Goal: Task Accomplishment & Management: Manage account settings

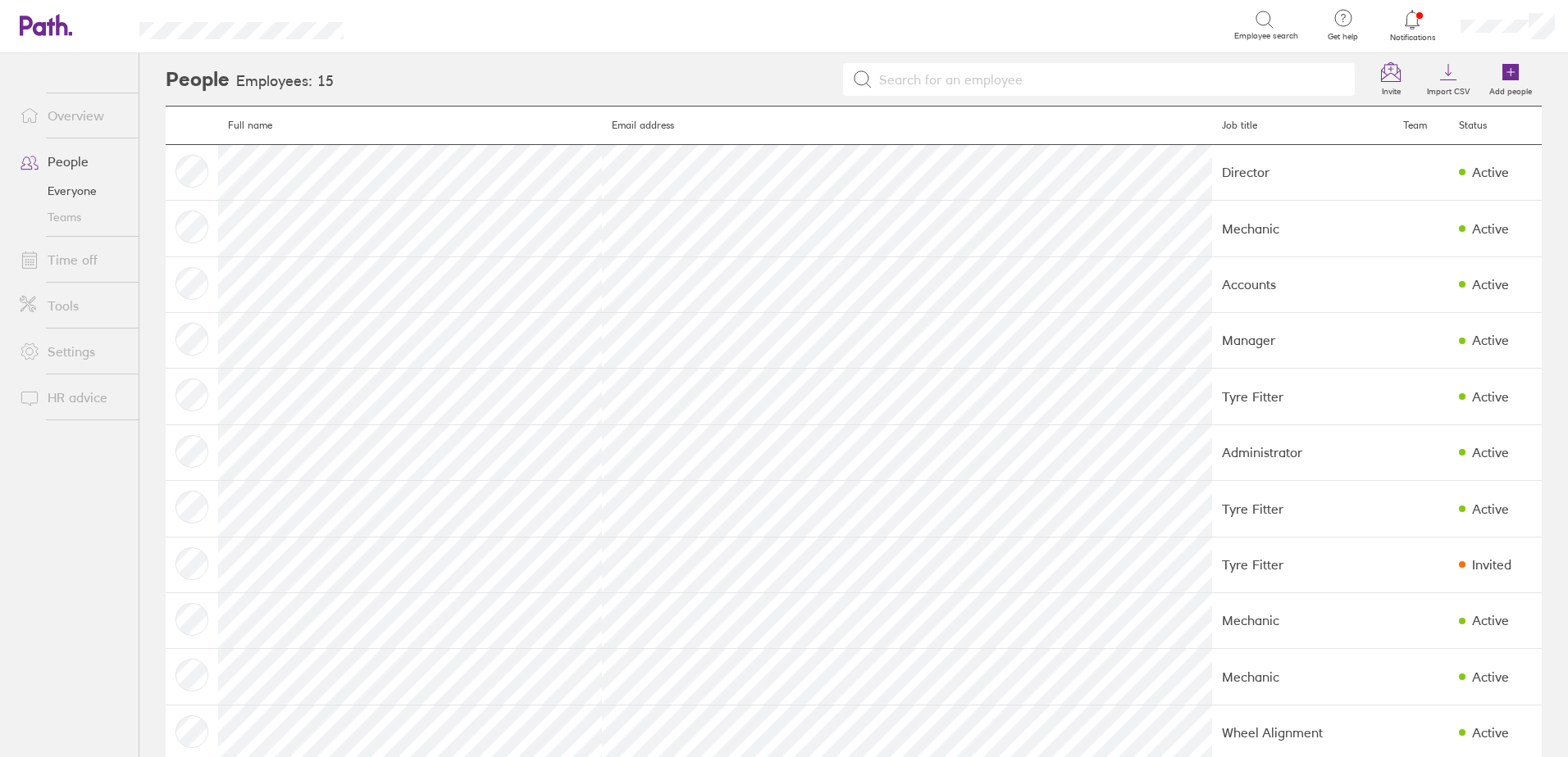
click at [97, 258] on link "Time off" at bounding box center [72, 259] width 132 height 33
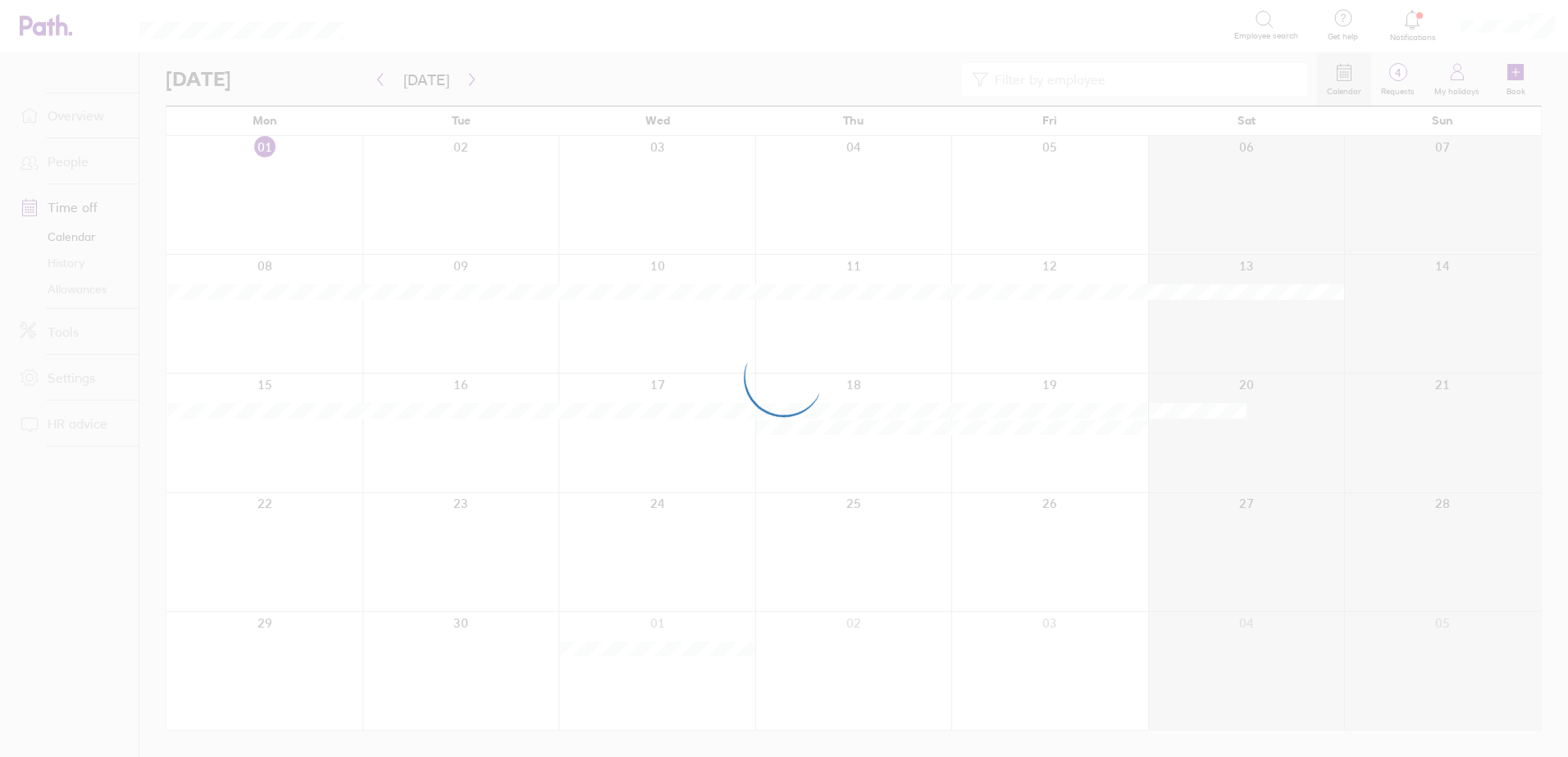
click at [1245, 210] on div at bounding box center [784, 378] width 1568 height 757
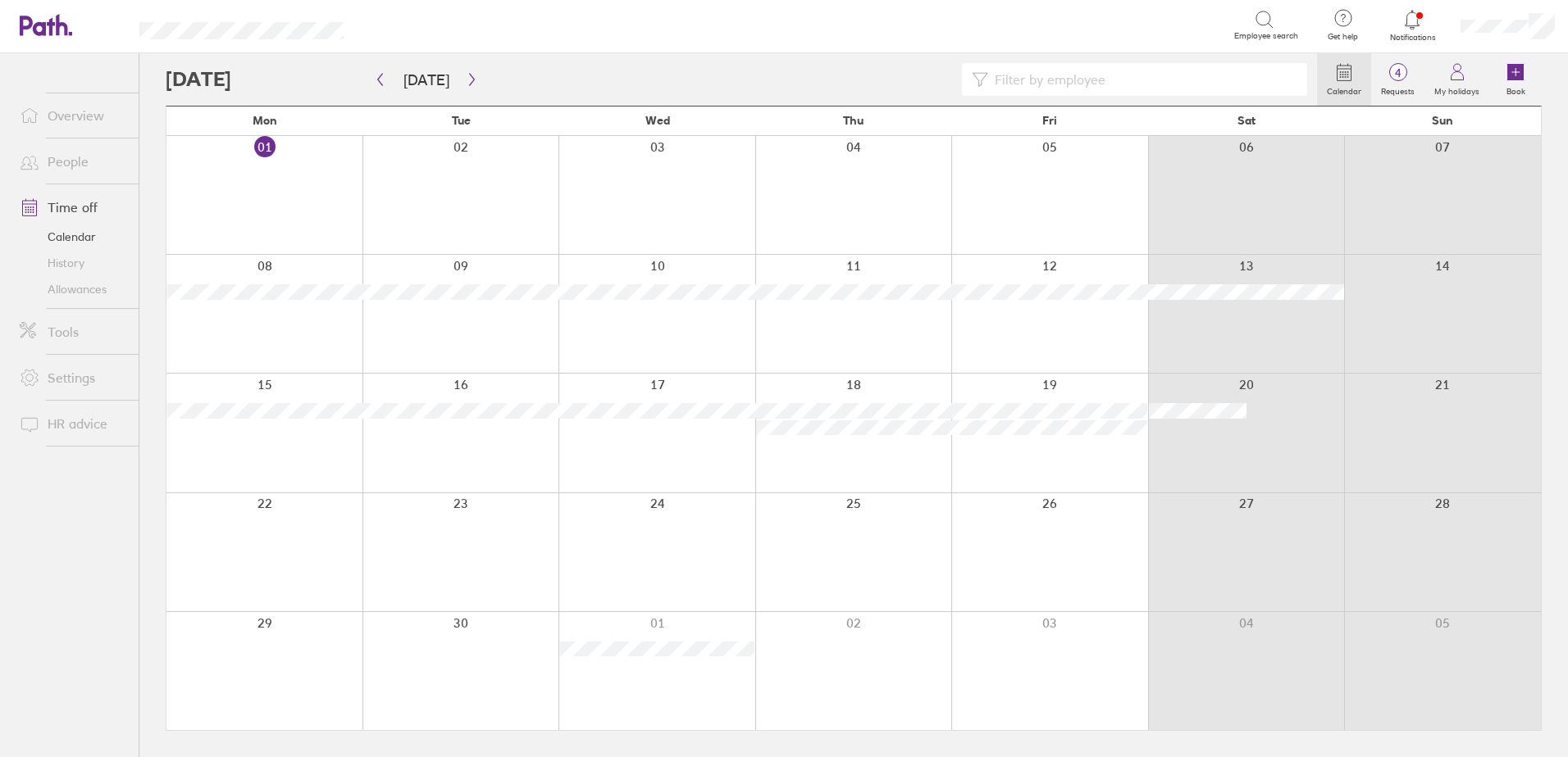
click at [1241, 209] on div at bounding box center [1246, 195] width 197 height 118
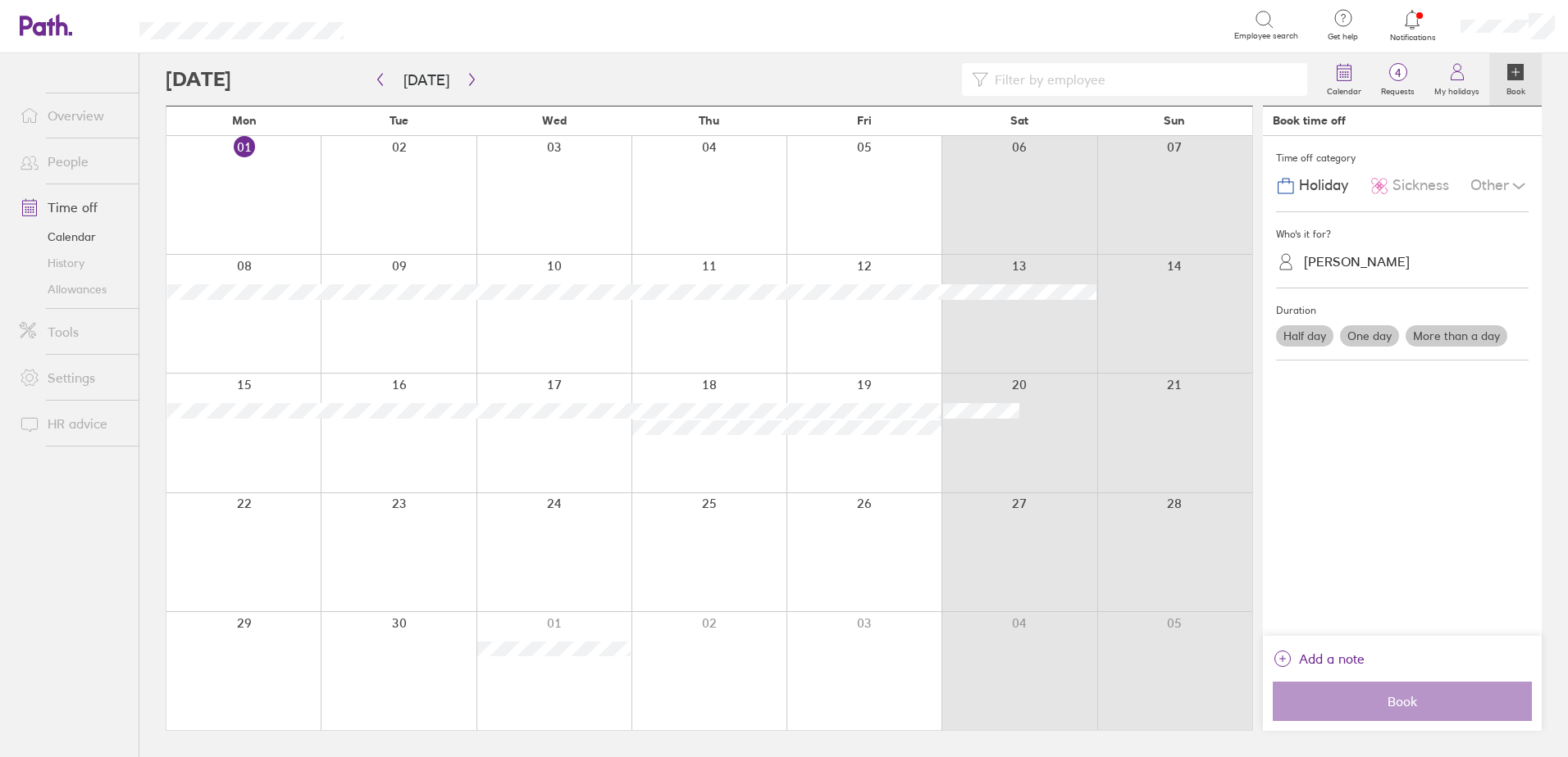
click at [1355, 255] on div "[PERSON_NAME]" at bounding box center [1357, 261] width 106 height 15
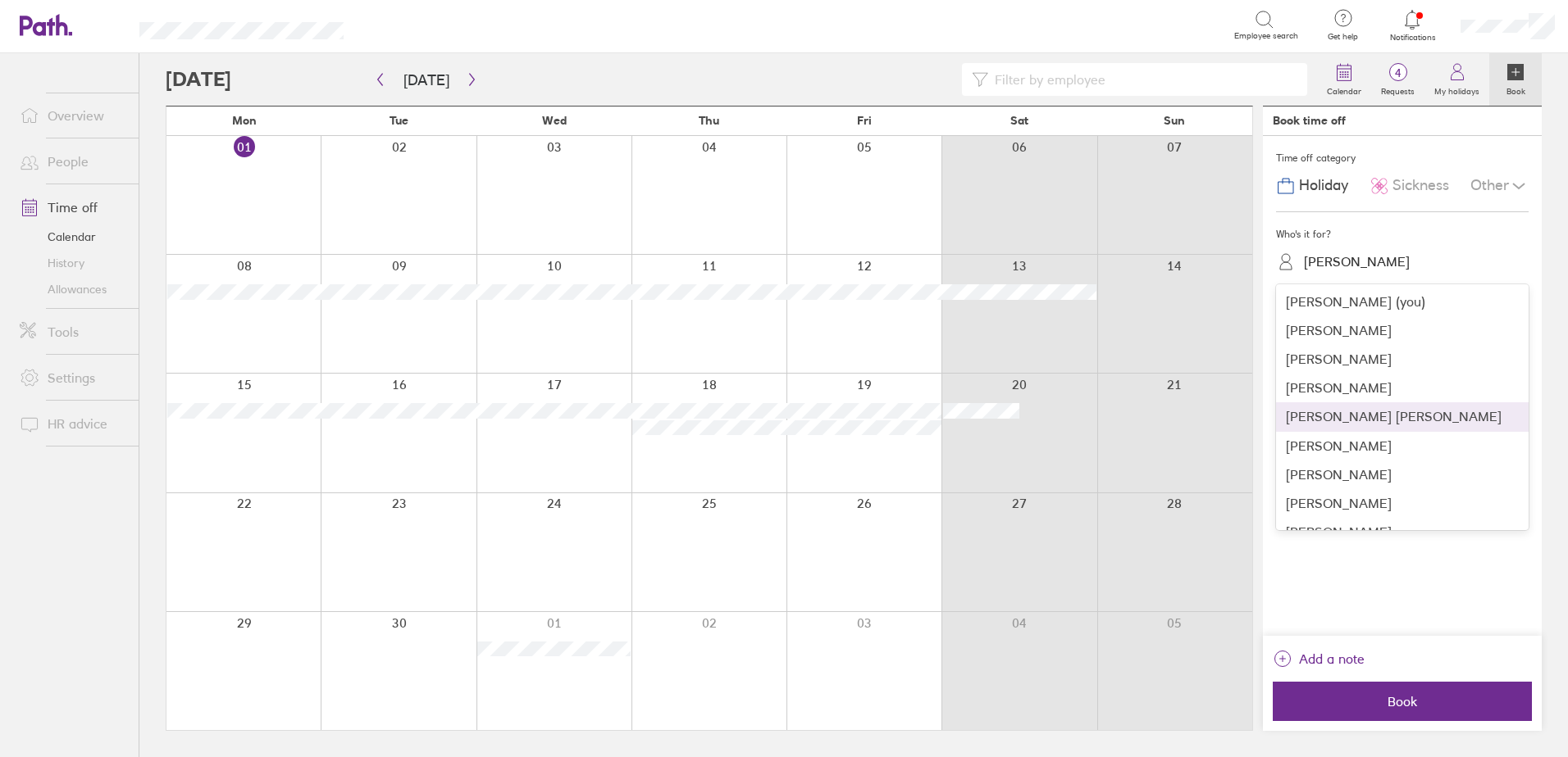
click at [1367, 418] on div "[PERSON_NAME] [PERSON_NAME]" at bounding box center [1402, 416] width 253 height 28
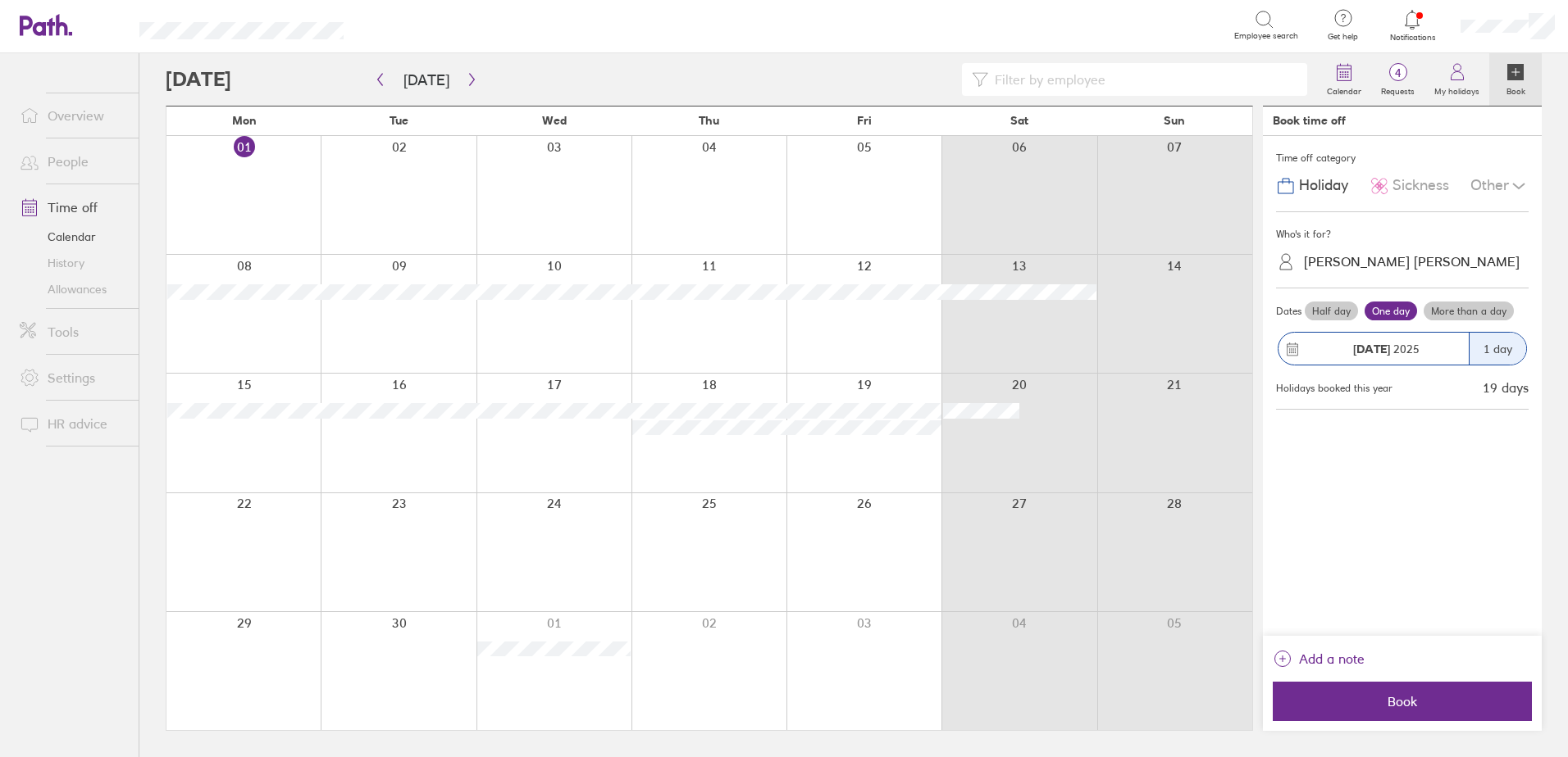
click at [1329, 311] on label "Half day" at bounding box center [1331, 311] width 53 height 20
click at [0, 0] on input "Half day" at bounding box center [0, 0] width 0 height 0
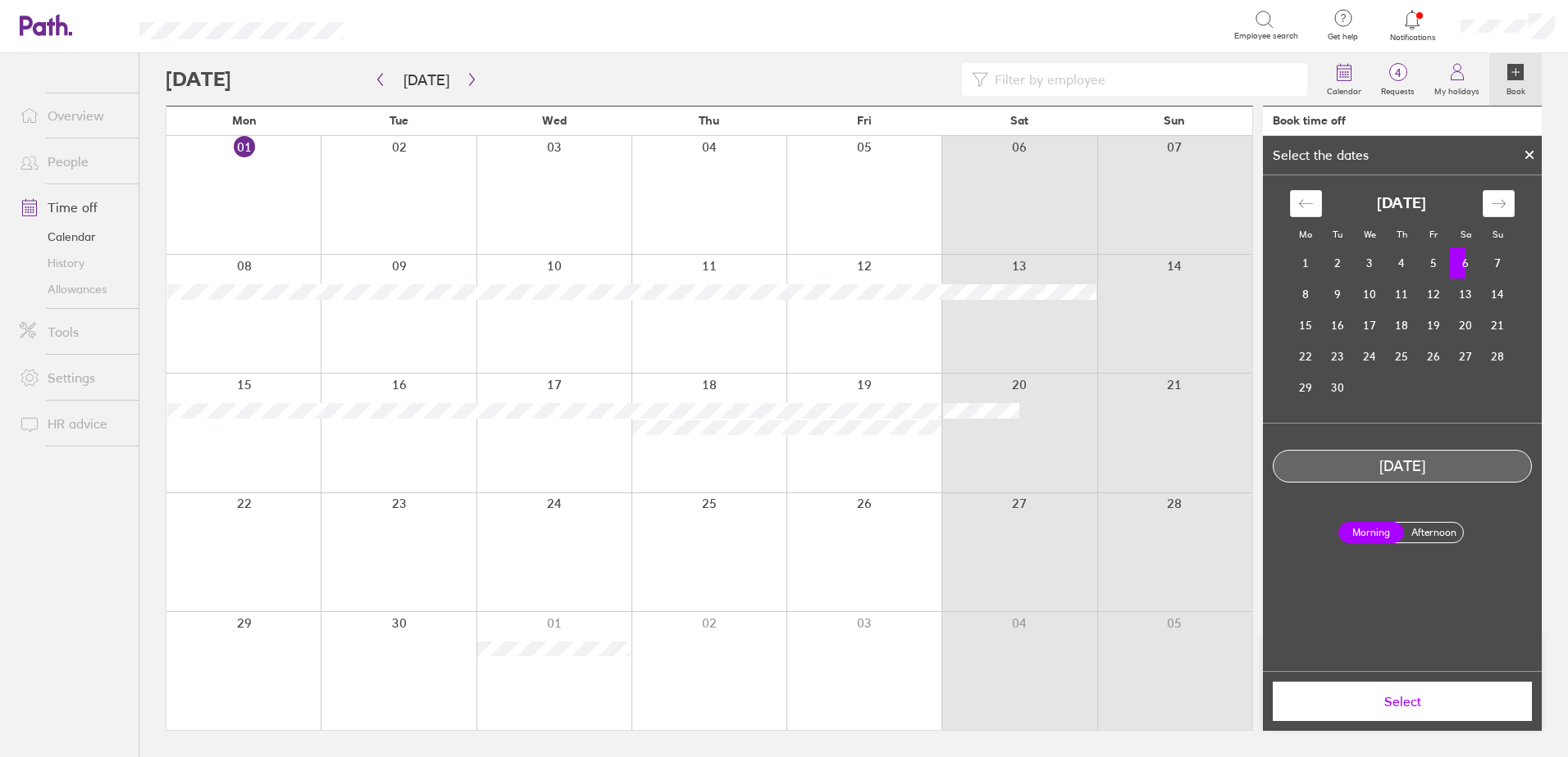
click at [1415, 707] on span "Select" at bounding box center [1401, 702] width 236 height 15
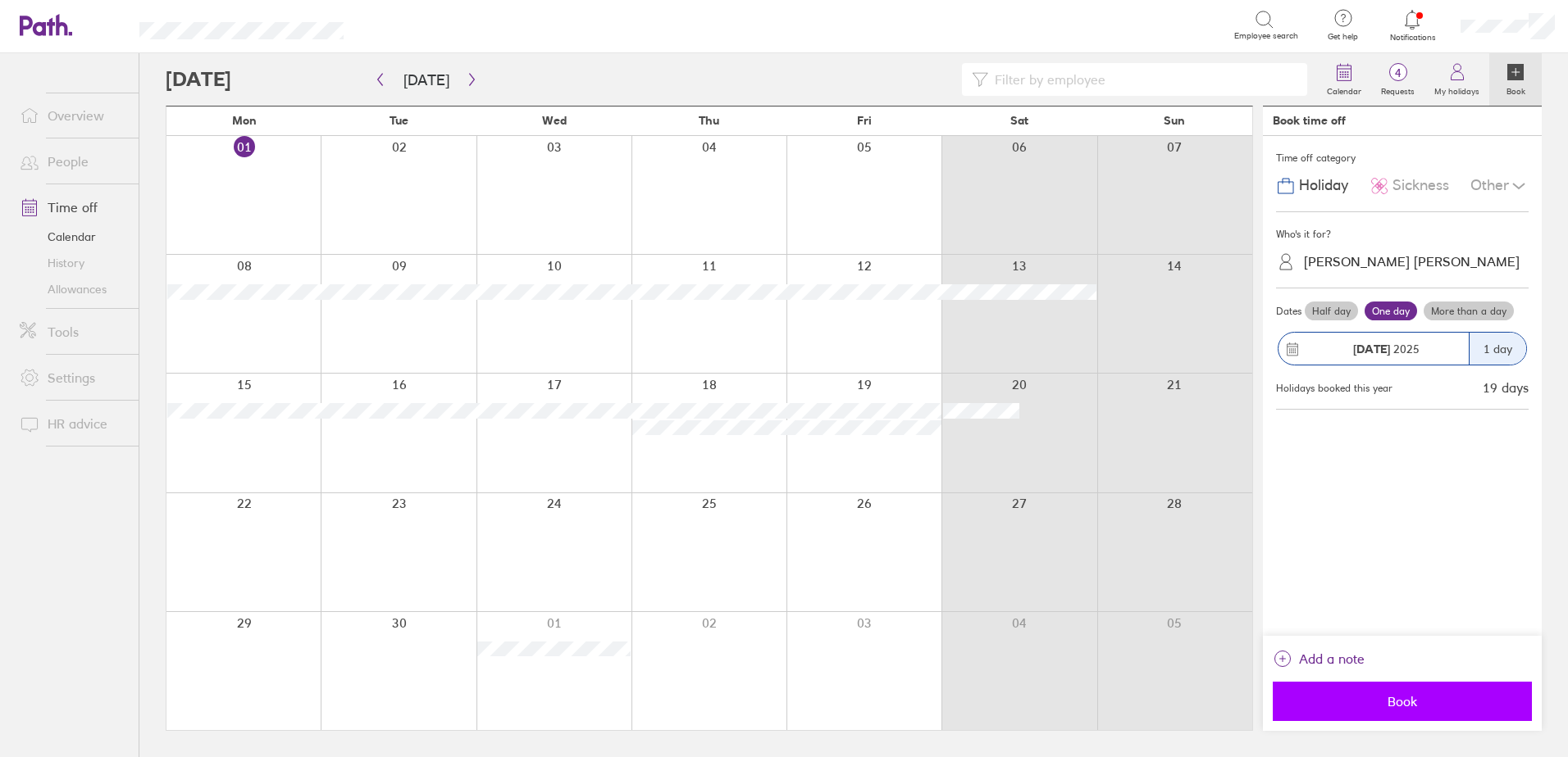
click at [1410, 693] on button "Book" at bounding box center [1402, 702] width 259 height 40
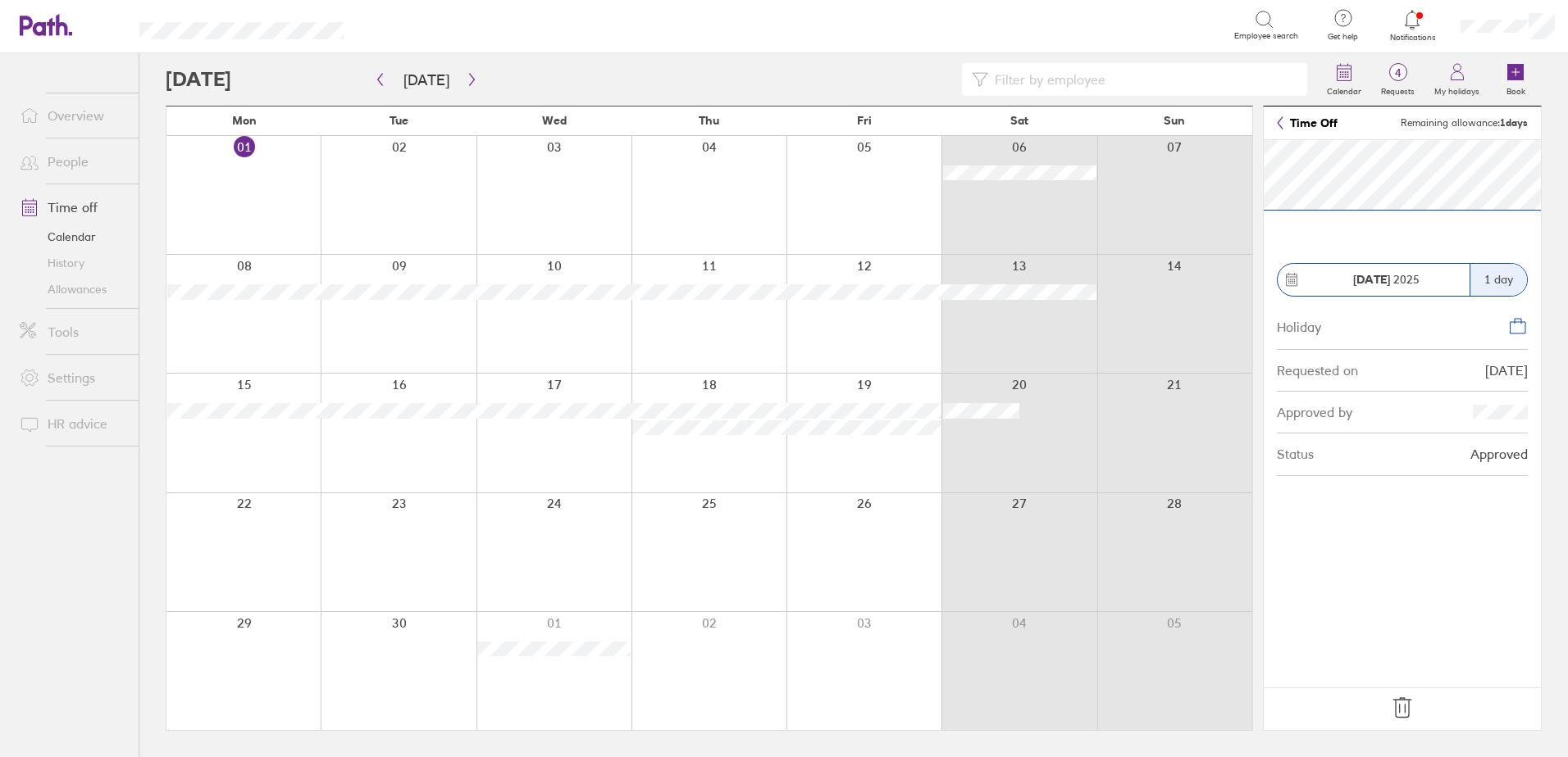
click at [1403, 713] on icon at bounding box center [1402, 708] width 27 height 26
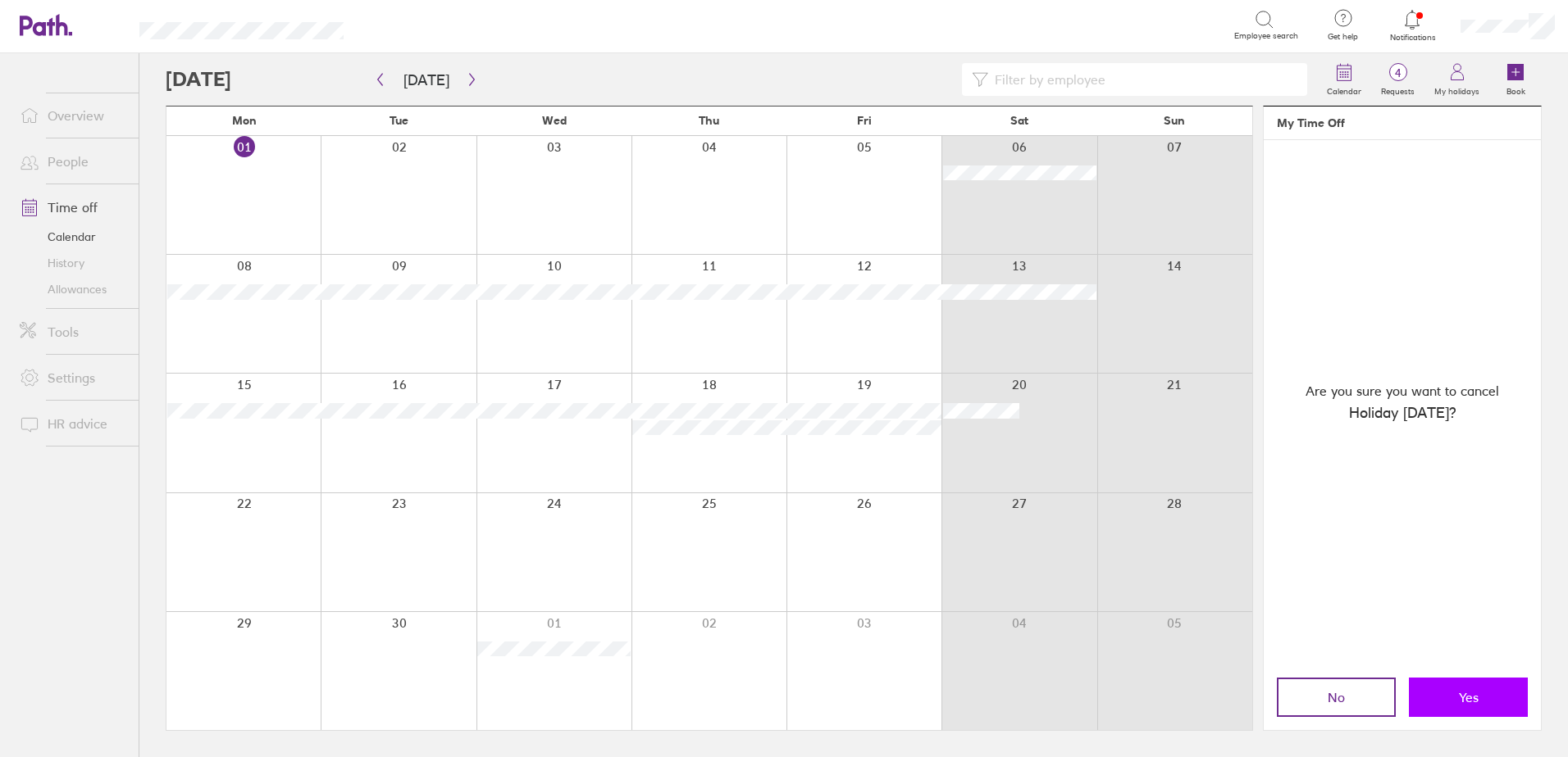
click at [1460, 692] on span "Yes" at bounding box center [1469, 697] width 20 height 15
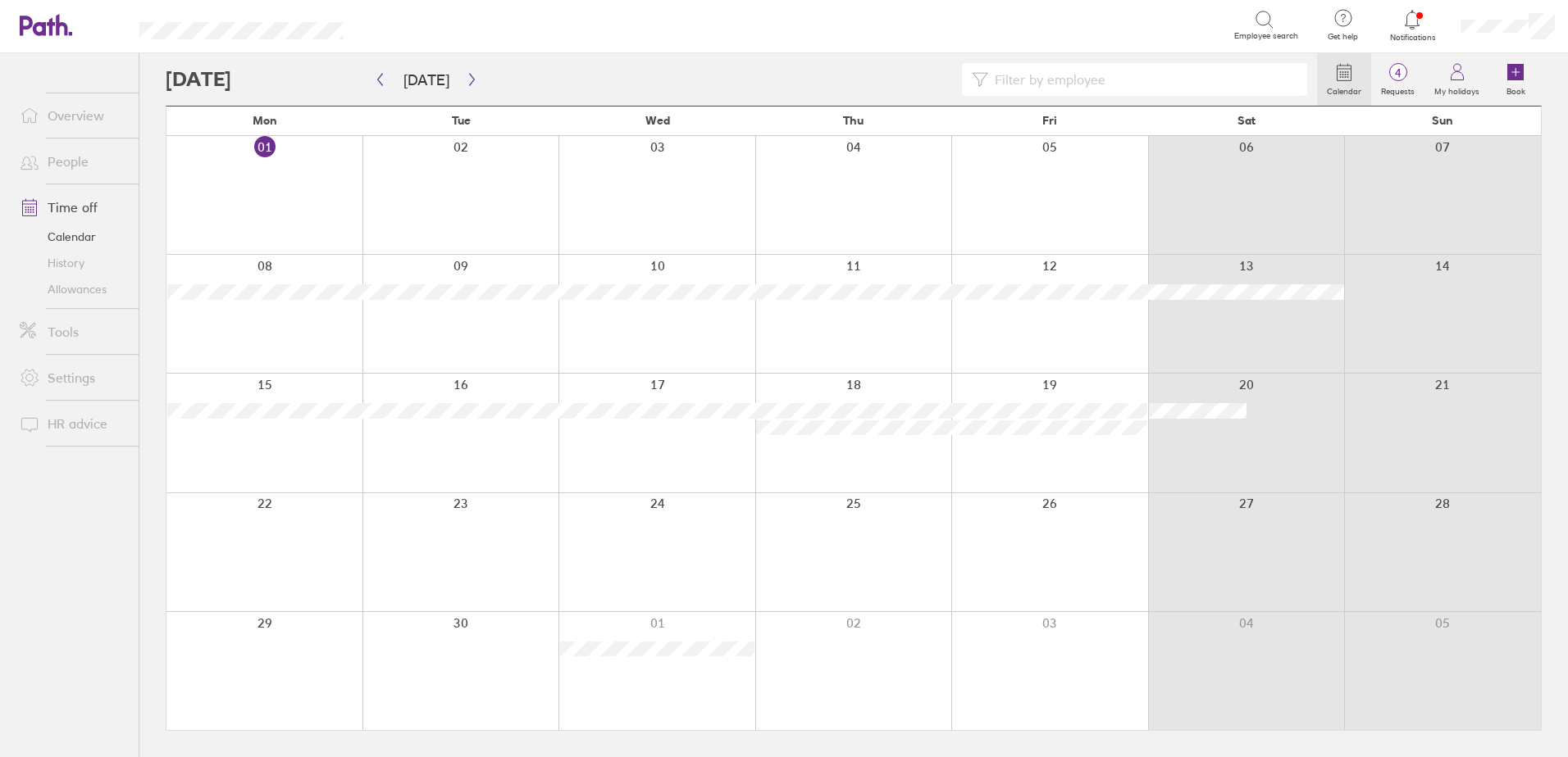
click at [1190, 166] on div at bounding box center [1246, 195] width 197 height 118
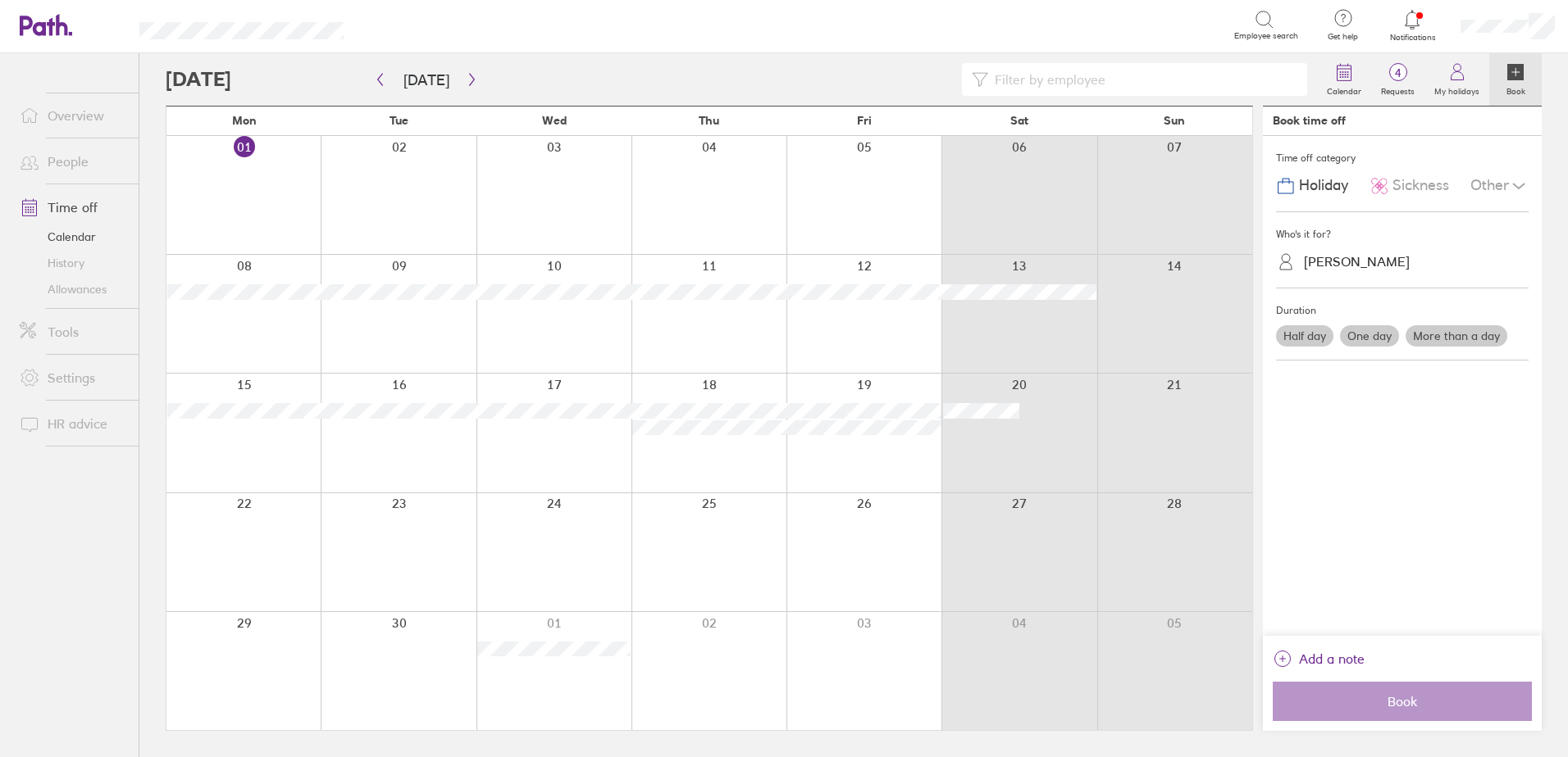
click at [1349, 261] on div "[PERSON_NAME]" at bounding box center [1357, 261] width 106 height 15
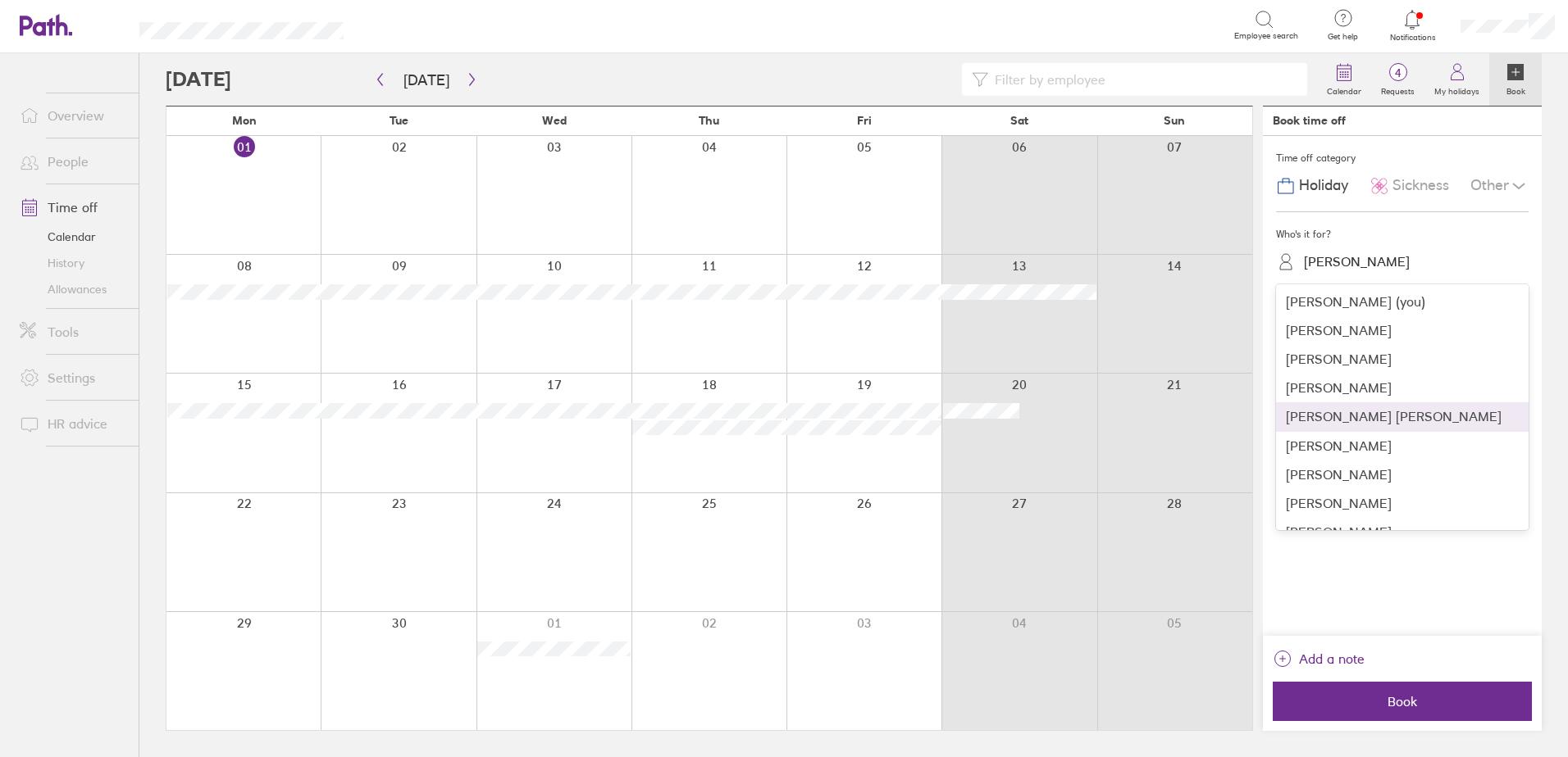
click at [1311, 416] on div "[PERSON_NAME] [PERSON_NAME]" at bounding box center [1402, 416] width 253 height 28
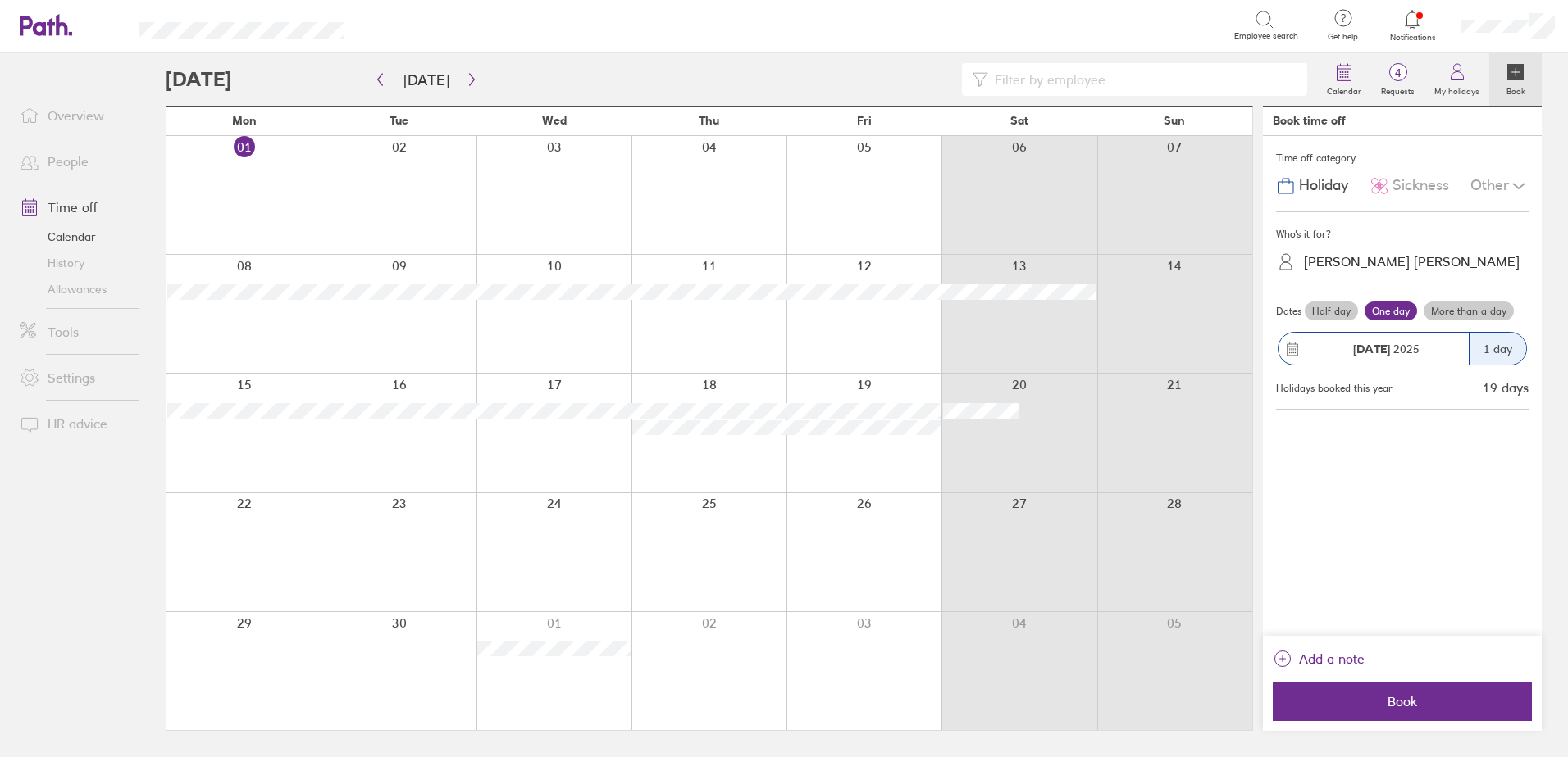
click at [1325, 316] on label "Half day" at bounding box center [1331, 311] width 53 height 20
click at [0, 0] on input "Half day" at bounding box center [0, 0] width 0 height 0
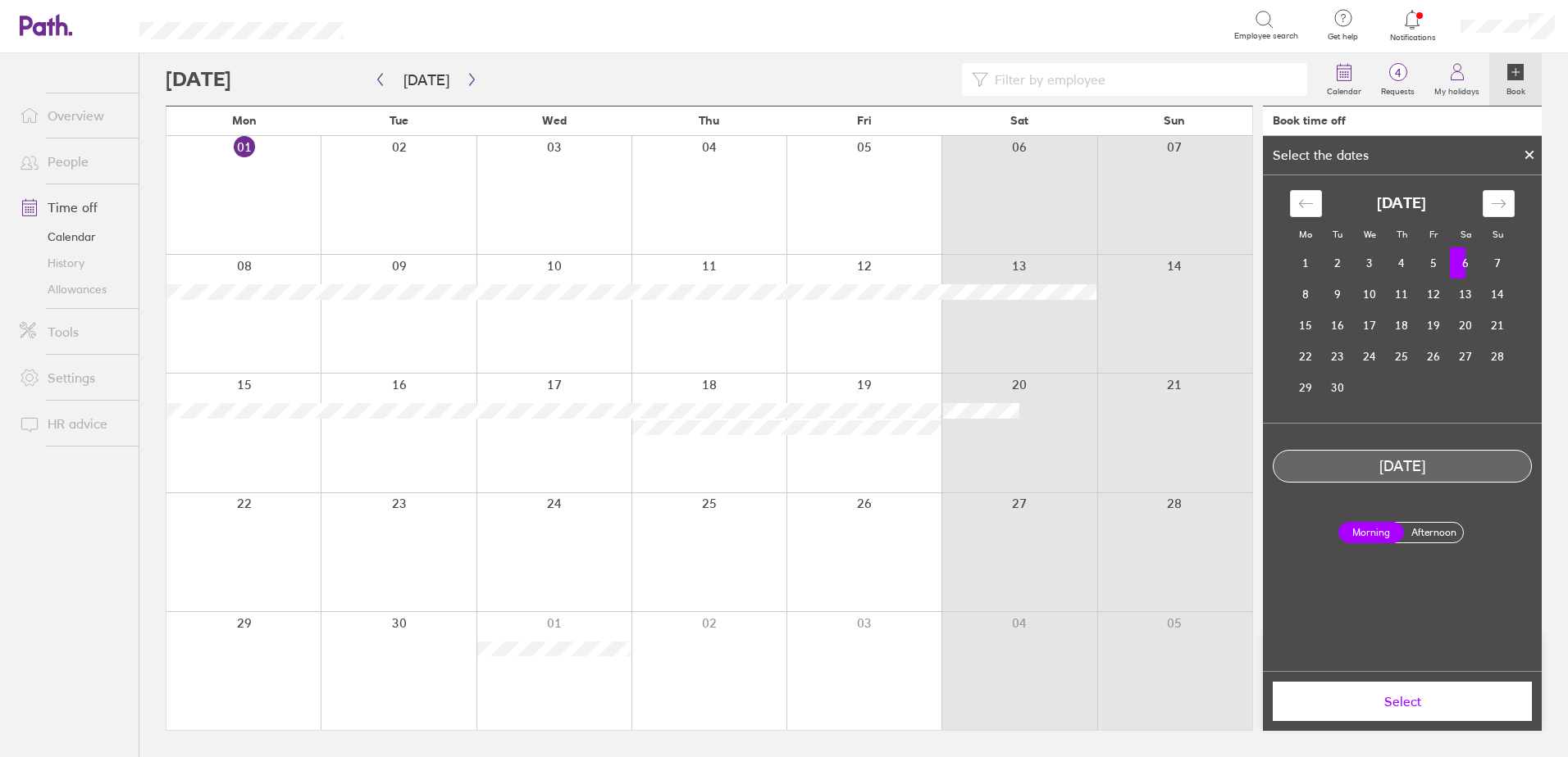
click at [1370, 698] on span "Select" at bounding box center [1401, 702] width 236 height 15
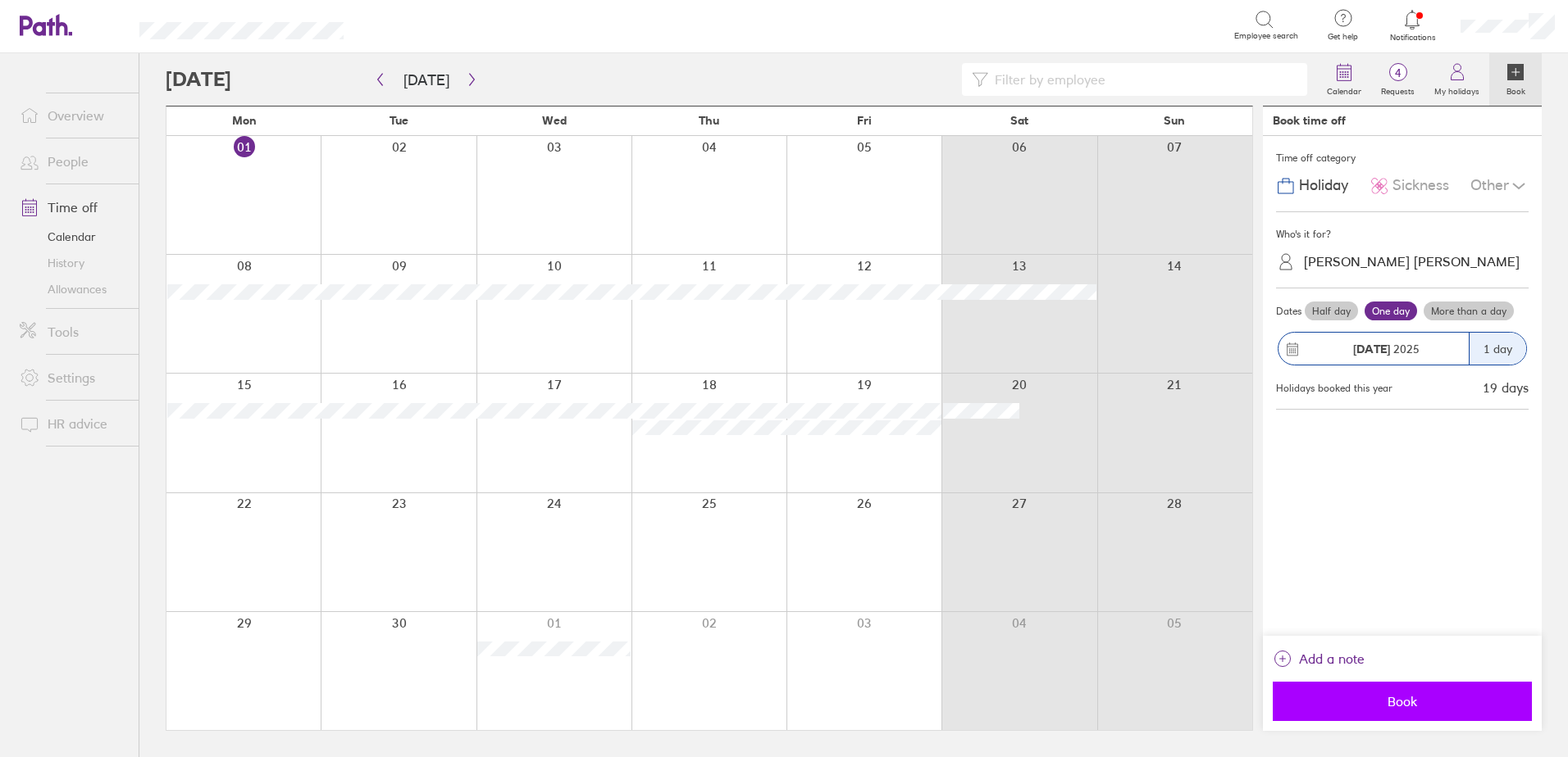
click at [1371, 695] on span "Book" at bounding box center [1401, 702] width 236 height 15
